Goal: Task Accomplishment & Management: Use online tool/utility

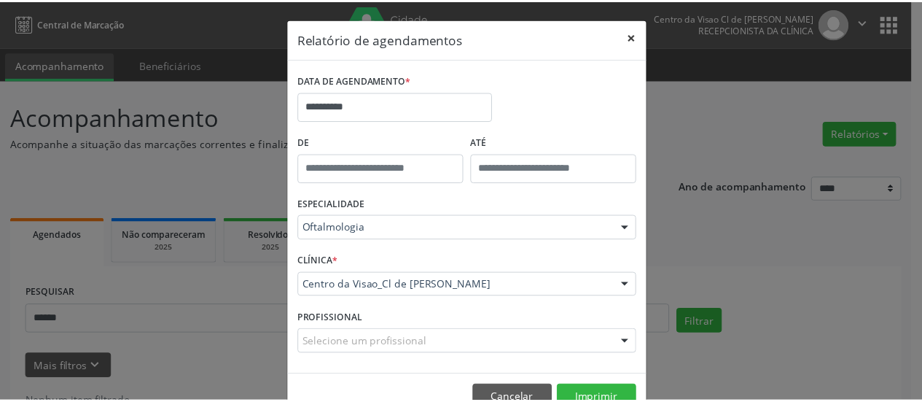
scroll to position [48, 0]
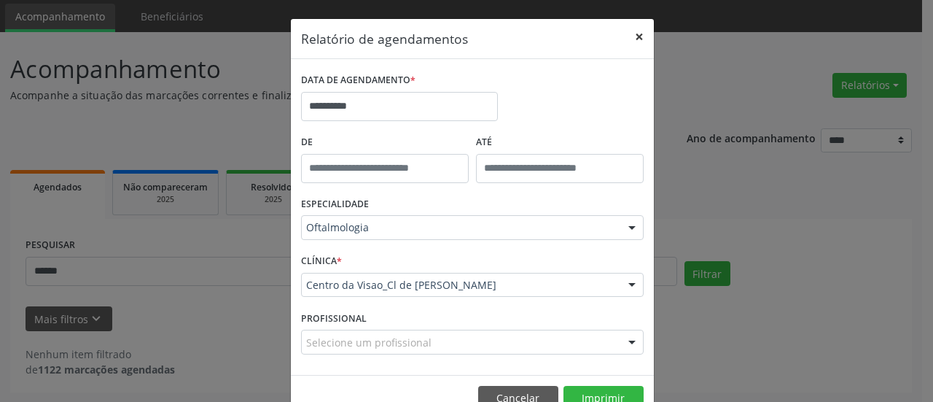
click at [636, 37] on button "×" at bounding box center [639, 37] width 29 height 36
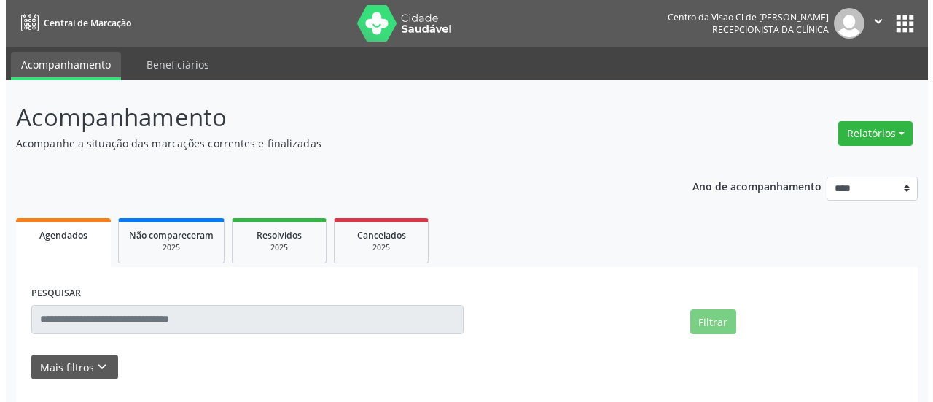
scroll to position [48, 0]
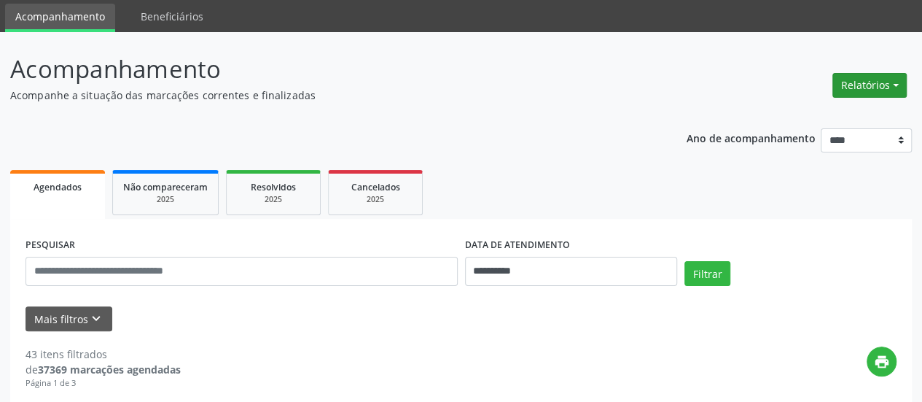
click at [861, 75] on button "Relatórios" at bounding box center [869, 85] width 74 height 25
click at [800, 118] on link "Agendamentos" at bounding box center [829, 116] width 157 height 20
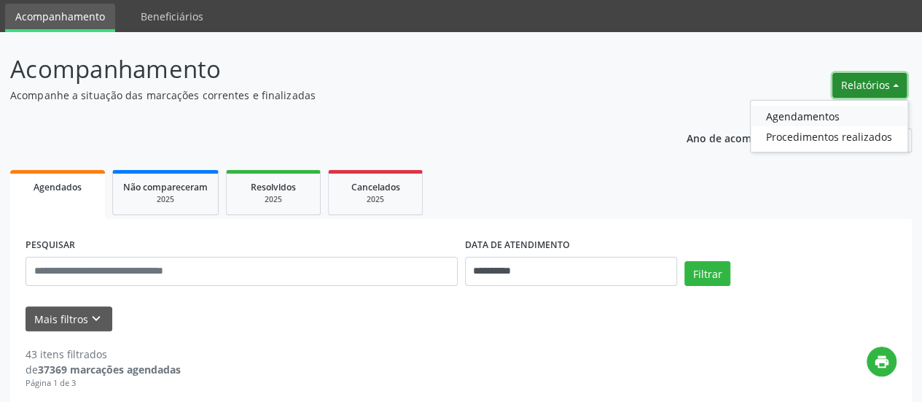
select select "*"
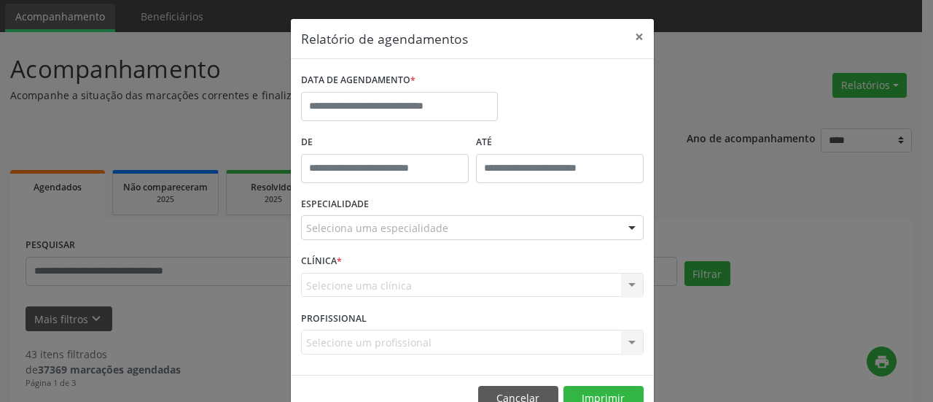
scroll to position [0, 0]
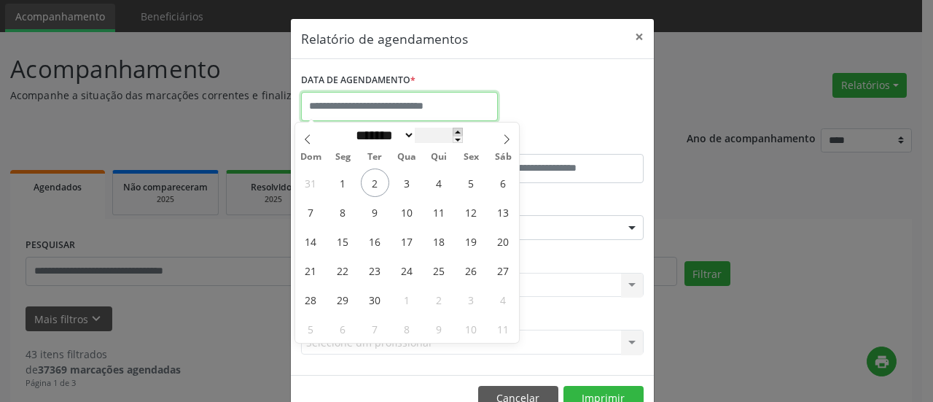
click at [465, 119] on input "text" at bounding box center [399, 106] width 197 height 29
click at [413, 183] on span "3" at bounding box center [407, 182] width 28 height 28
type input "**********"
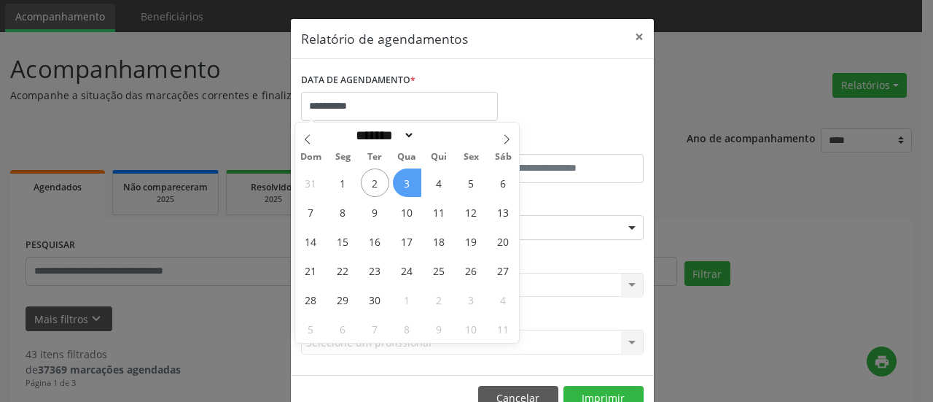
click at [413, 183] on span "3" at bounding box center [407, 182] width 28 height 28
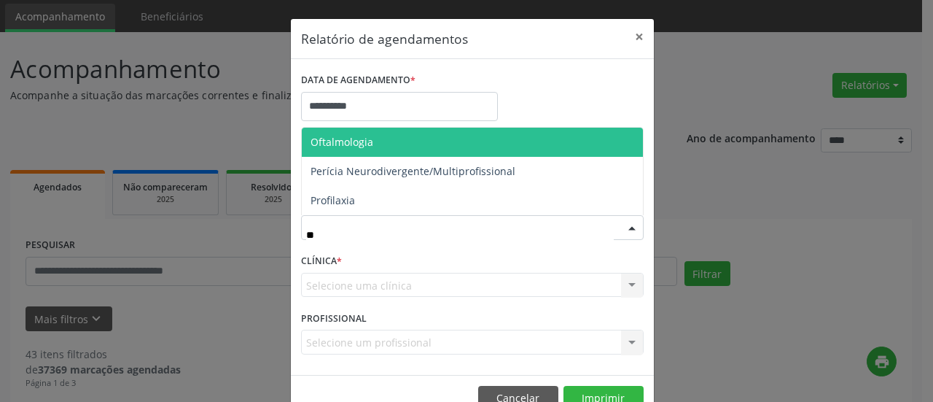
type input "***"
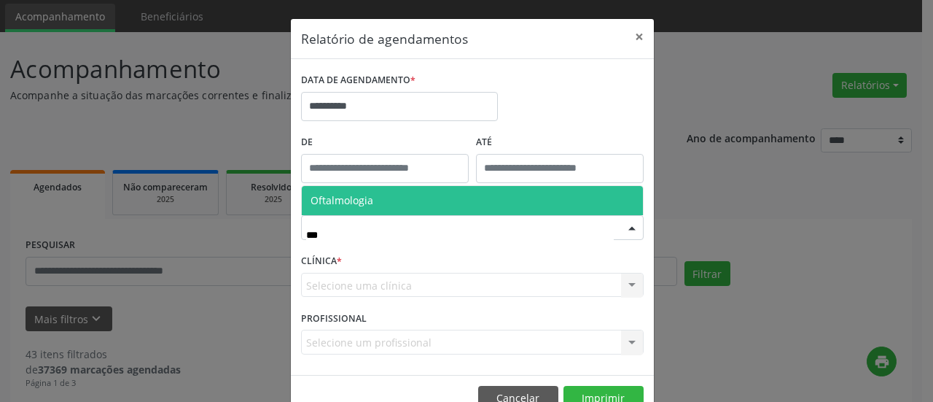
click at [381, 208] on span "Oftalmologia" at bounding box center [472, 200] width 341 height 29
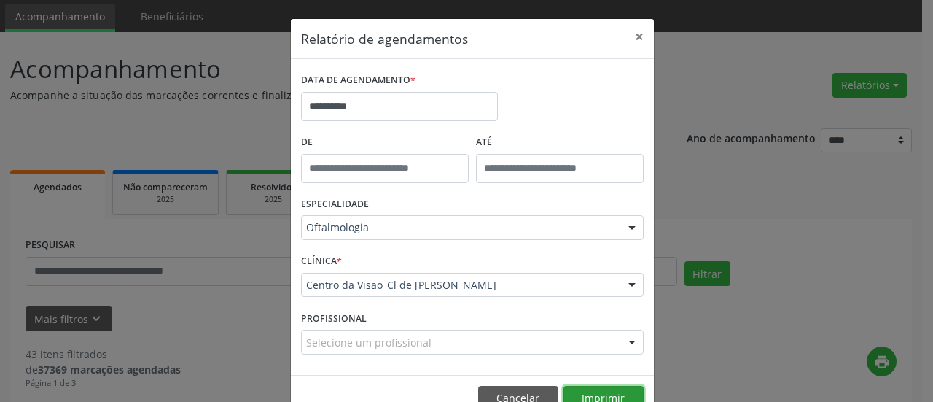
click at [597, 394] on button "Imprimir" at bounding box center [603, 398] width 80 height 25
